Goal: Find specific page/section: Find specific page/section

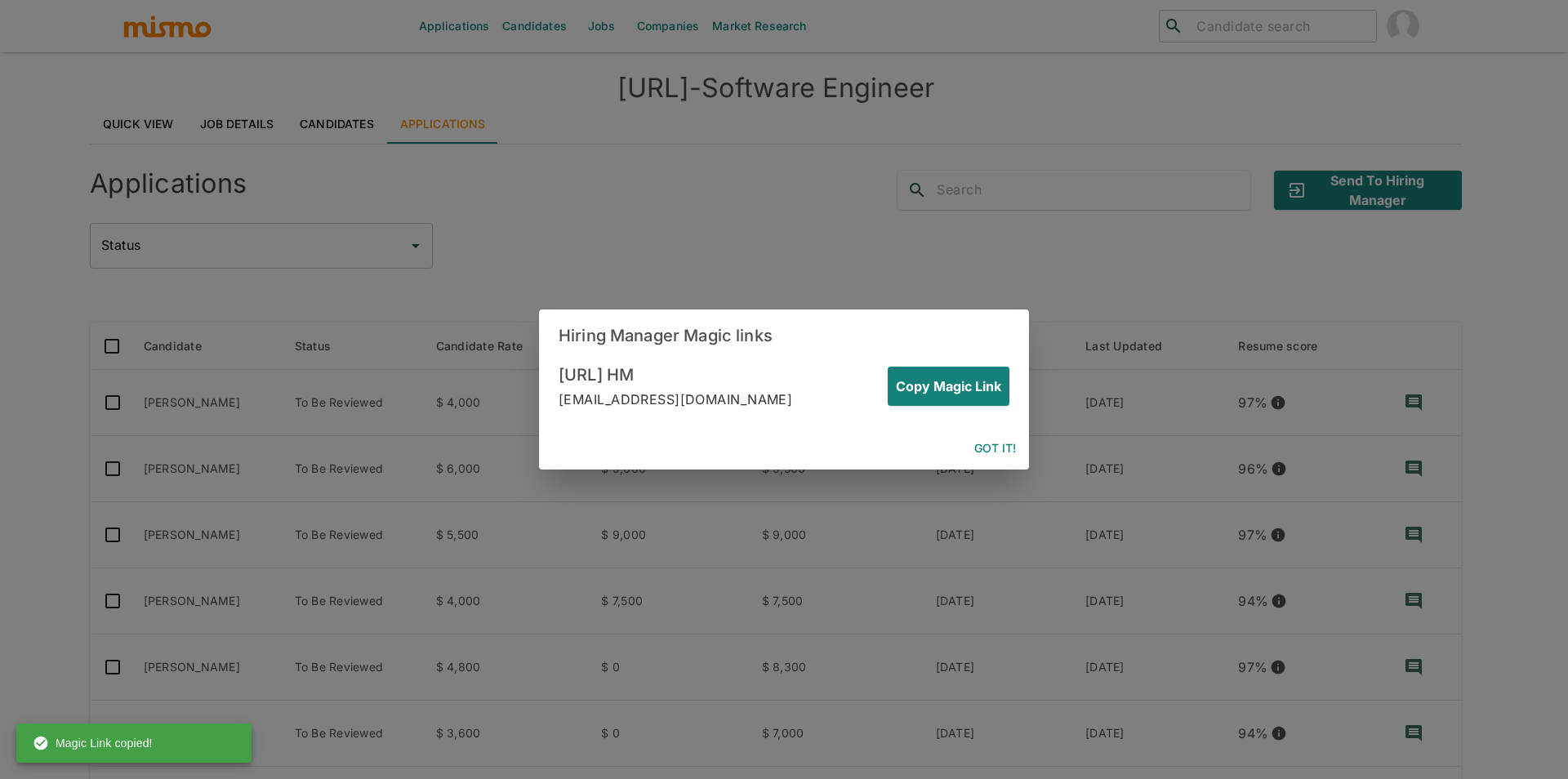
click at [1005, 455] on button "Got it!" at bounding box center [994, 449] width 54 height 30
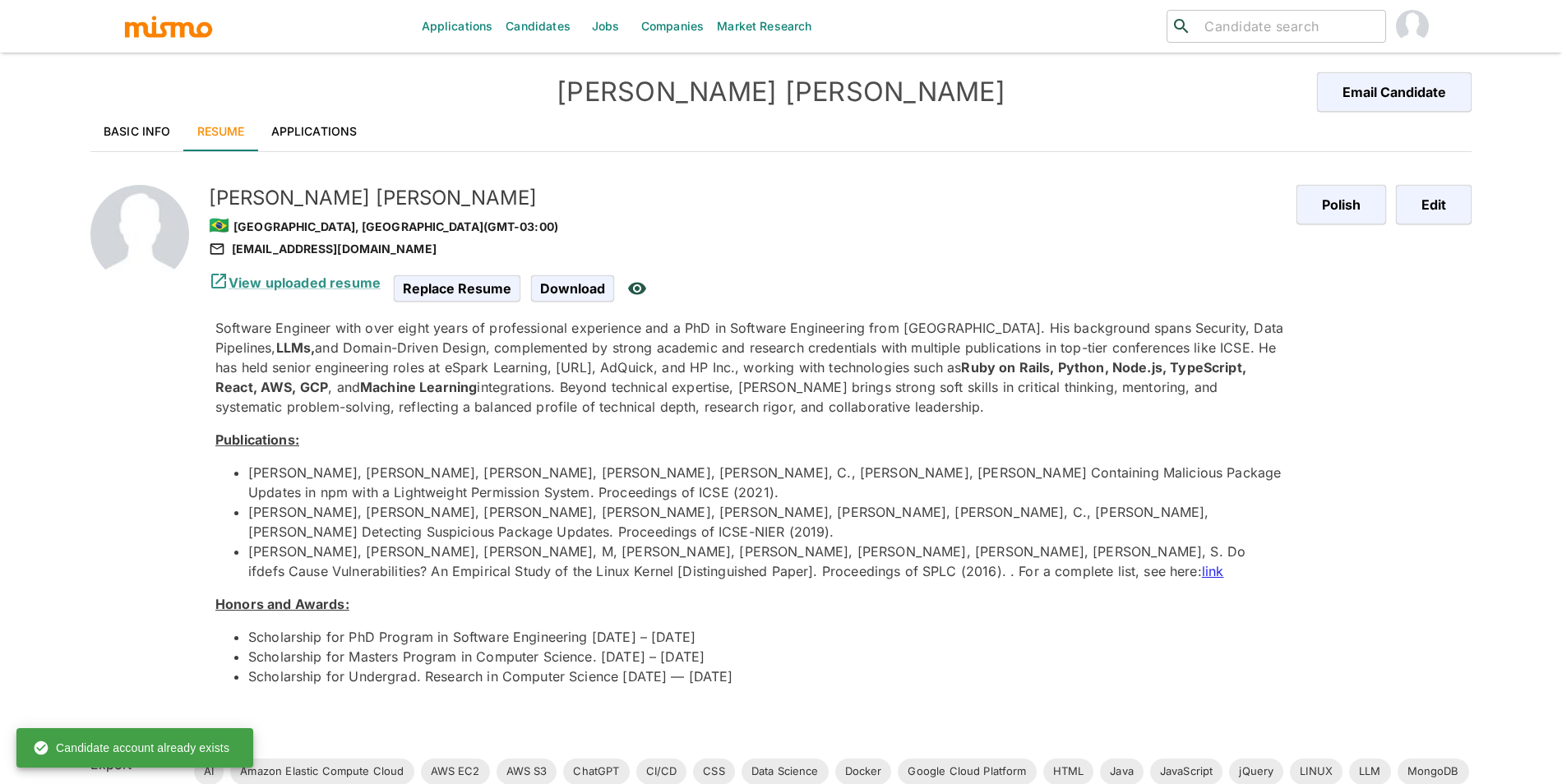
click at [607, 46] on link "Jobs" at bounding box center [606, 26] width 57 height 53
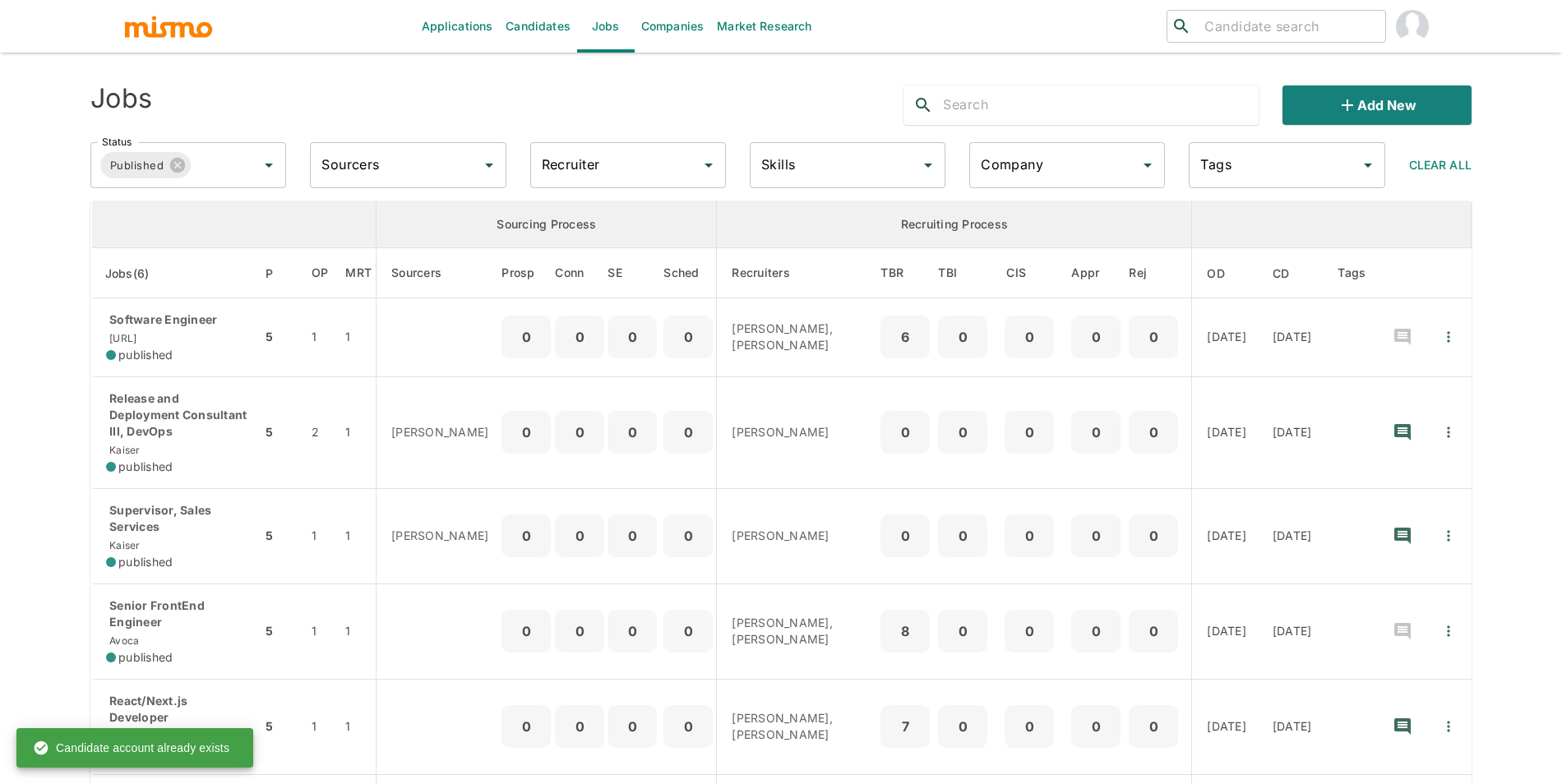
click at [1019, 115] on input "text" at bounding box center [1101, 105] width 316 height 26
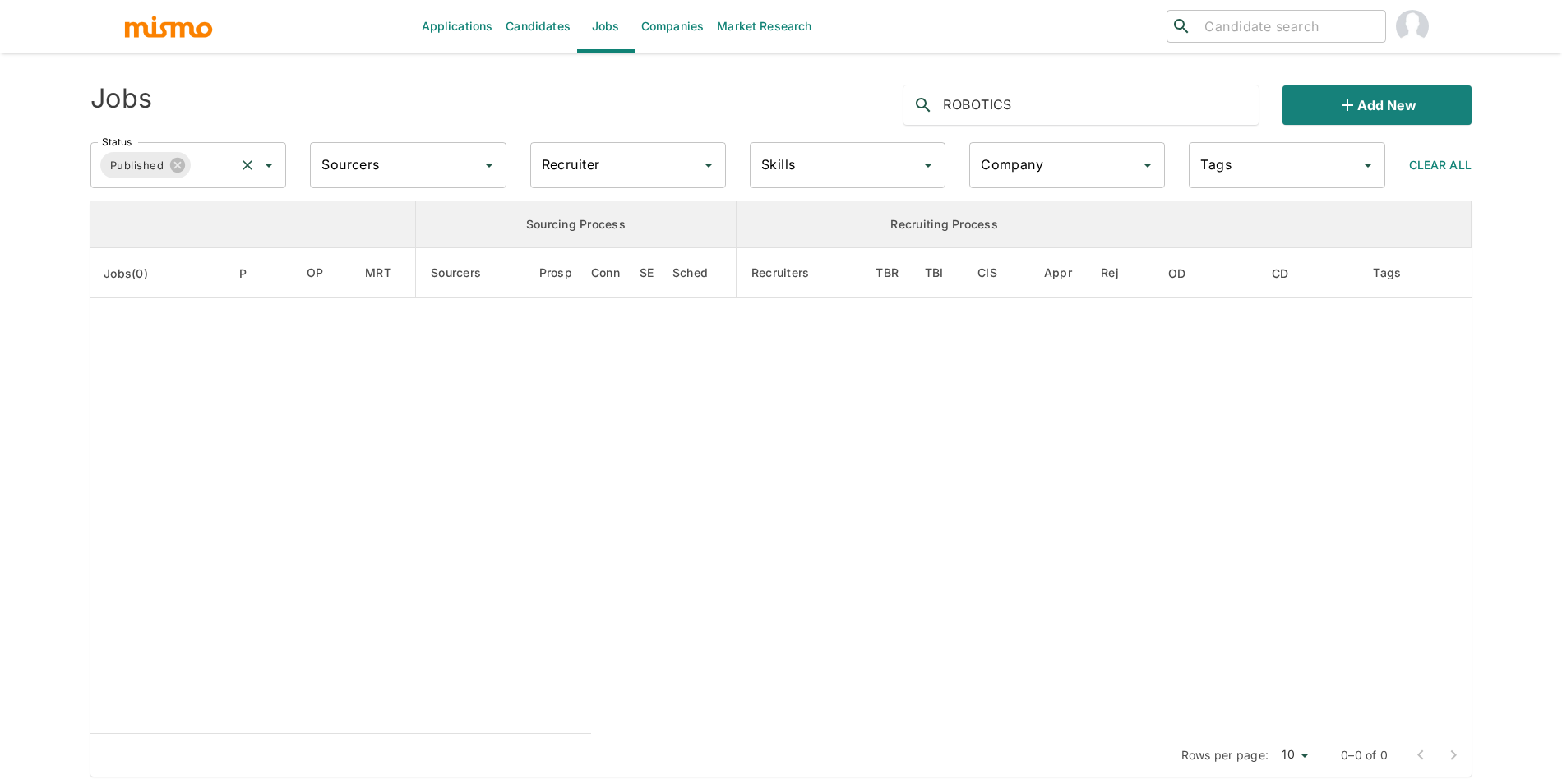
type input "ROBOTICS"
click at [216, 165] on input "Status" at bounding box center [213, 165] width 39 height 31
click at [203, 220] on li "Public" at bounding box center [188, 211] width 195 height 33
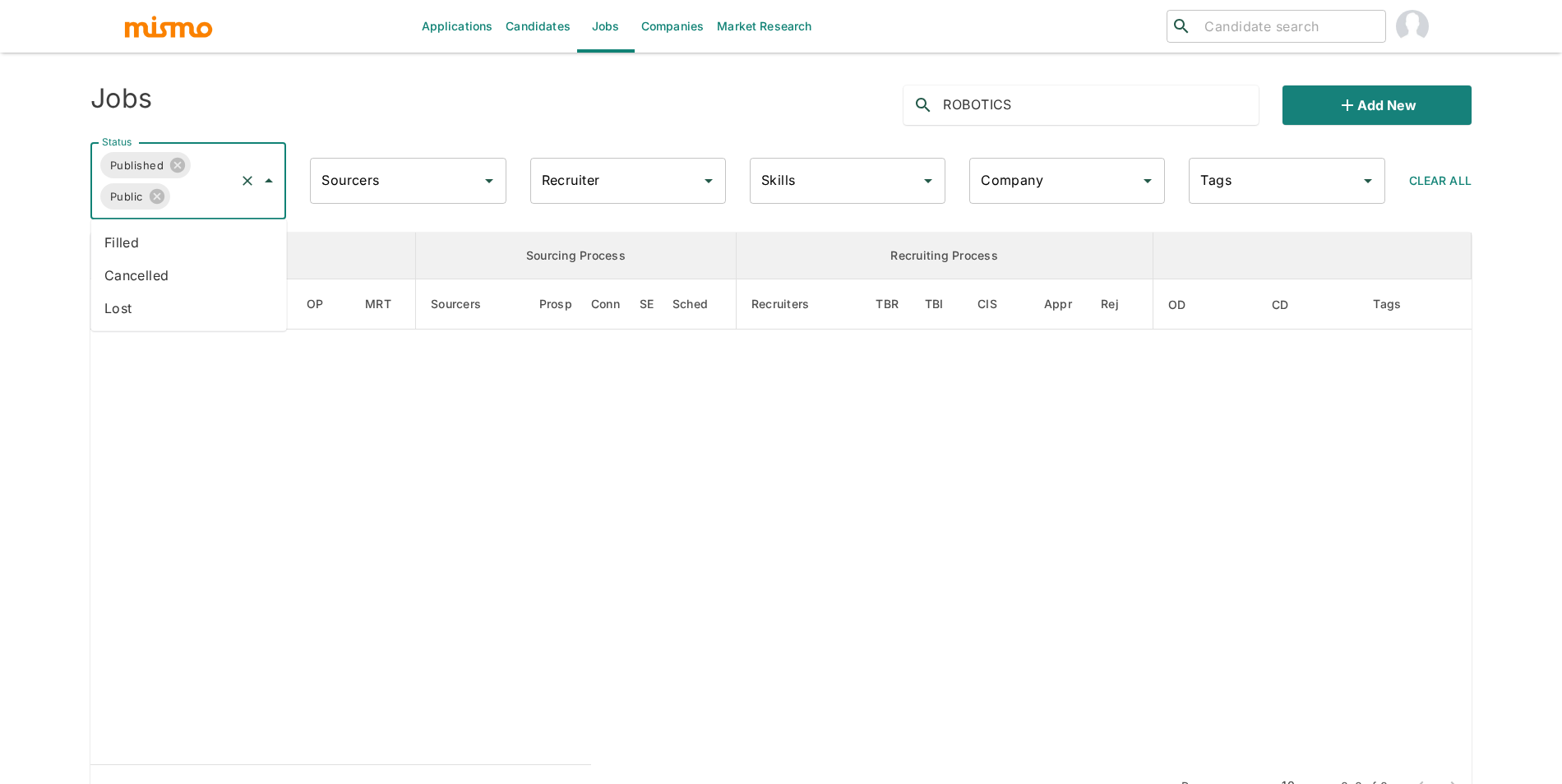
click at [208, 190] on input "Status" at bounding box center [203, 196] width 61 height 31
click at [201, 261] on li "Cancelled" at bounding box center [188, 275] width 195 height 33
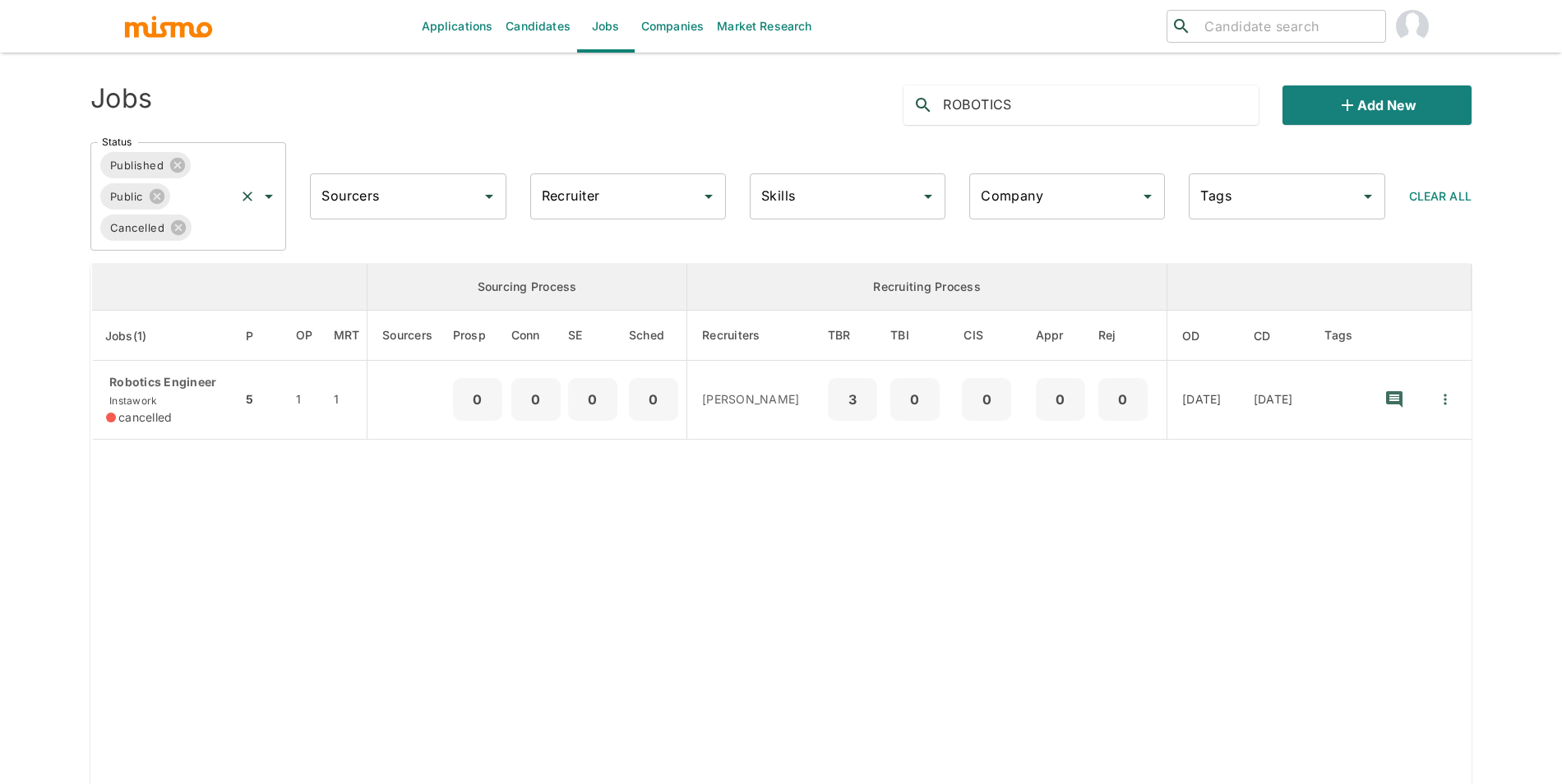
click at [198, 230] on input "Status" at bounding box center [213, 227] width 39 height 31
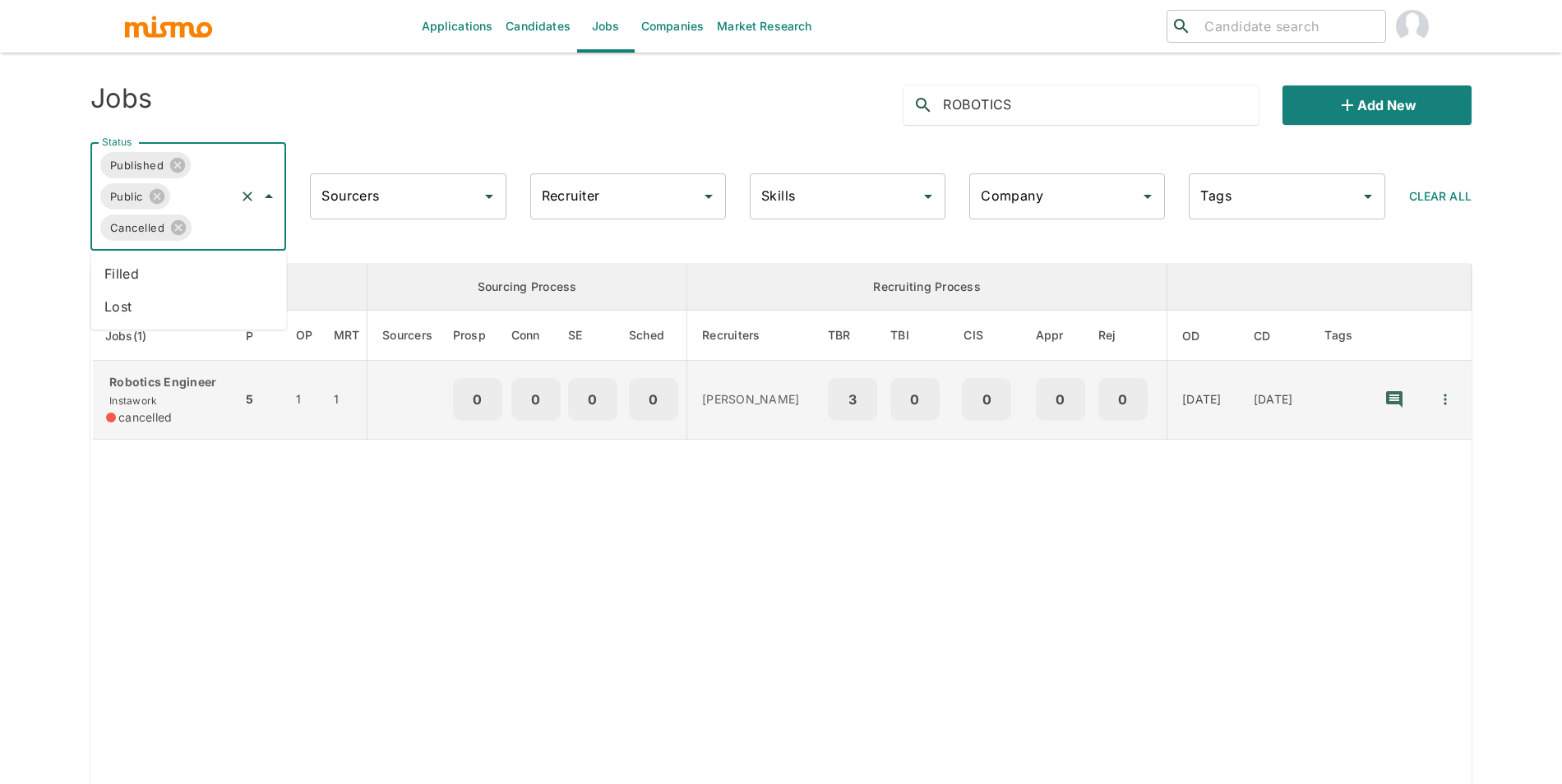
click at [178, 392] on div "Robotics Engineer Instawork cancelled" at bounding box center [167, 400] width 122 height 52
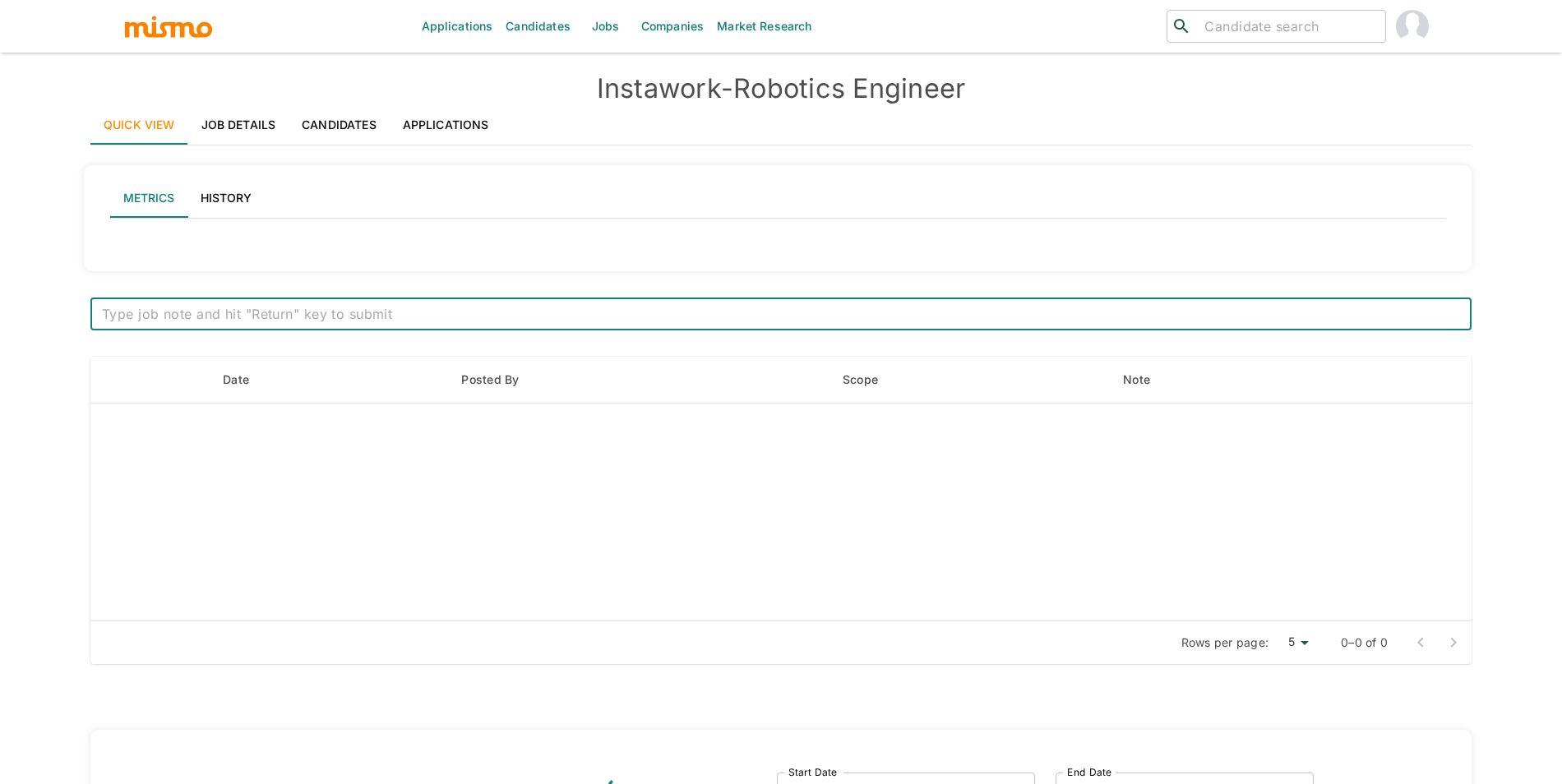
click at [293, 134] on link "Candidates" at bounding box center [339, 124] width 101 height 39
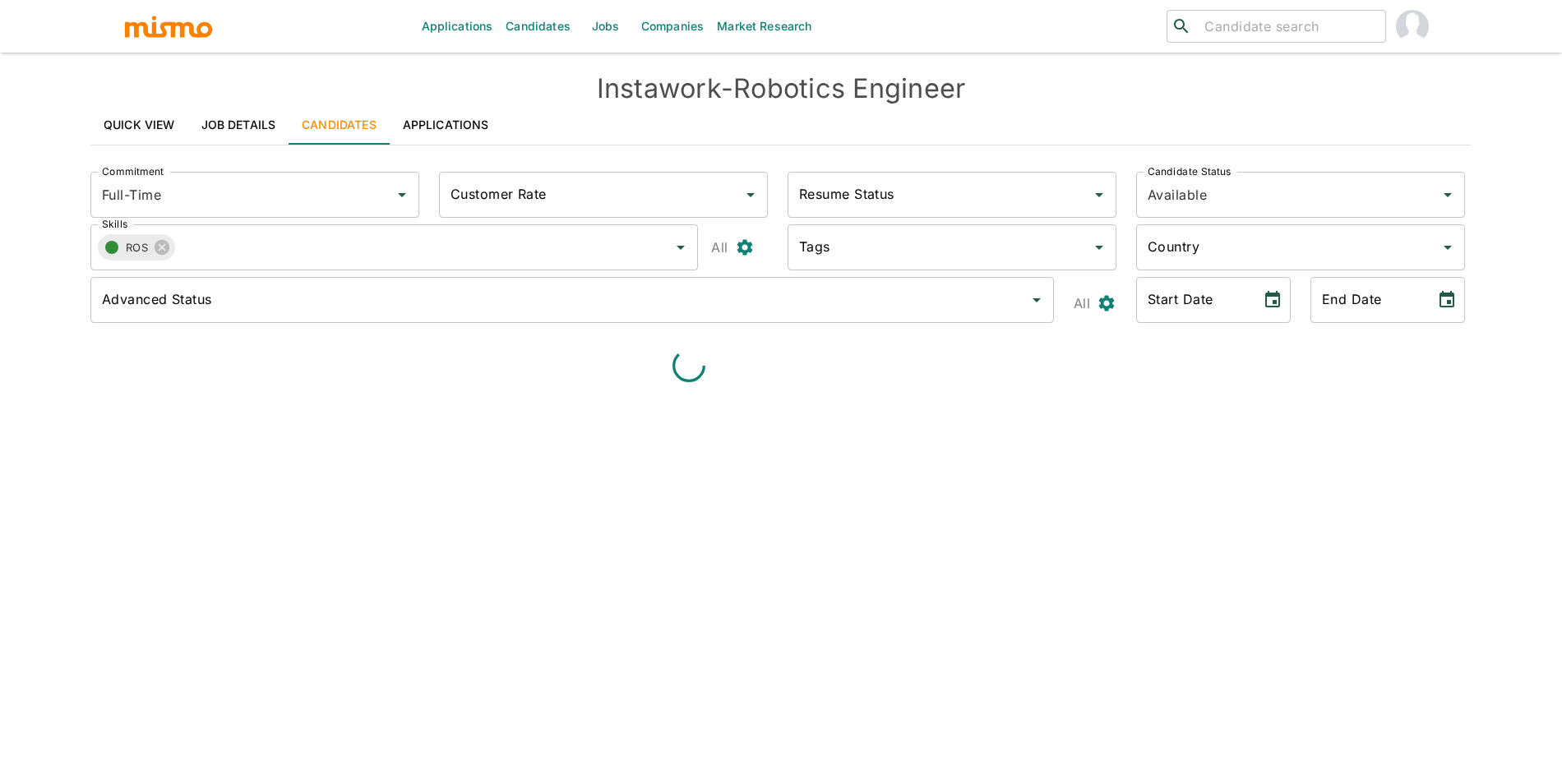
click at [249, 126] on link "Job Details" at bounding box center [239, 124] width 101 height 39
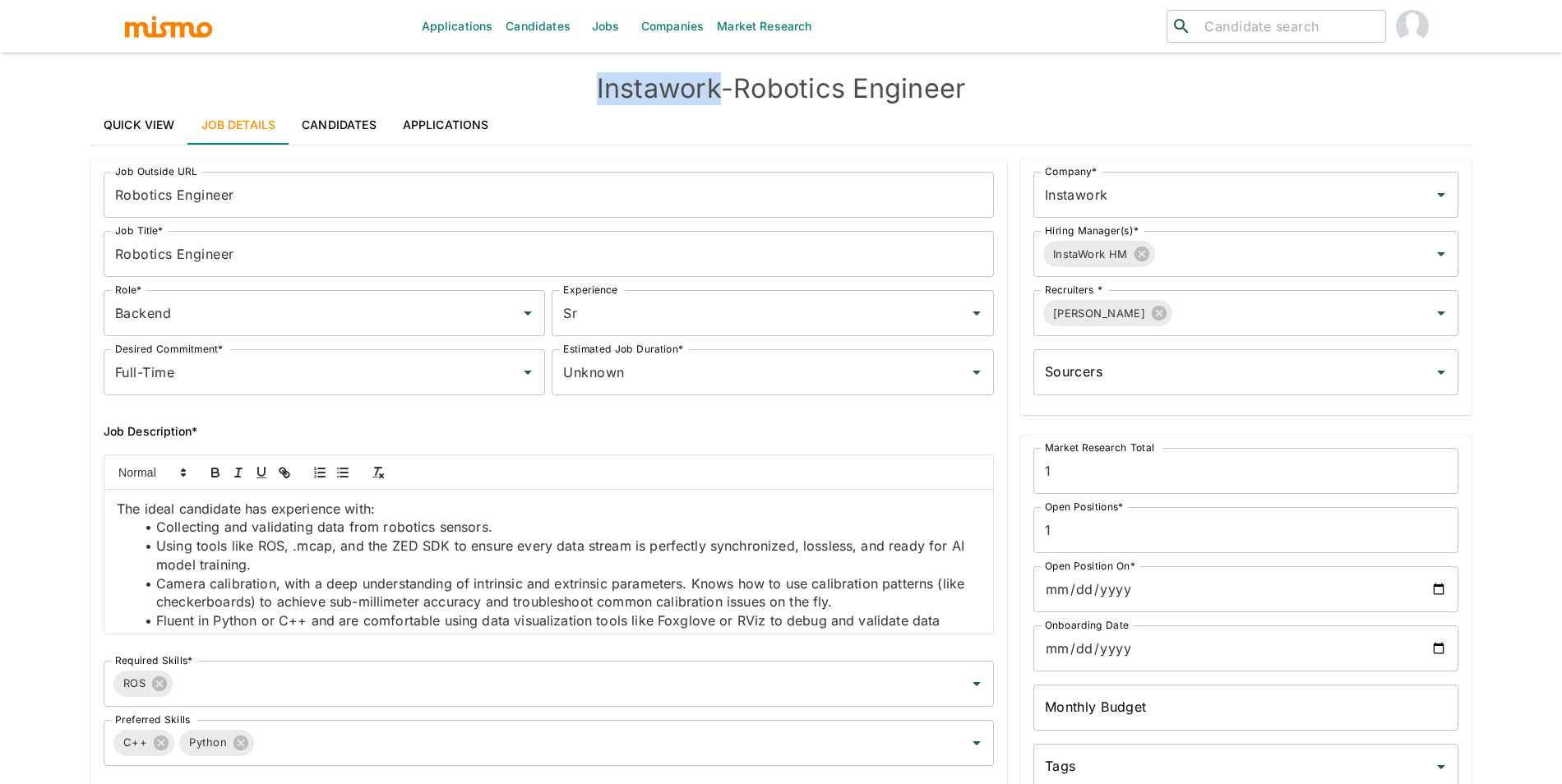
drag, startPoint x: 588, startPoint y: 87, endPoint x: 711, endPoint y: 87, distance: 123.0
click at [711, 87] on h4 "Instawork - Robotics Engineer" at bounding box center [781, 89] width 1381 height 33
copy h4 "Instawork"
